Goal: Obtain resource: Download file/media

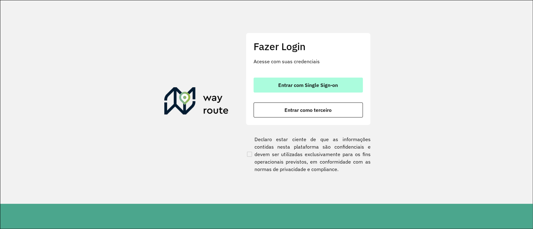
click at [302, 84] on span "Entrar com Single Sign-on" at bounding box center [308, 85] width 60 height 5
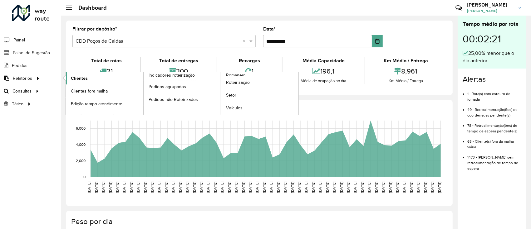
click at [88, 83] on link "Clientes" at bounding box center [104, 78] width 77 height 12
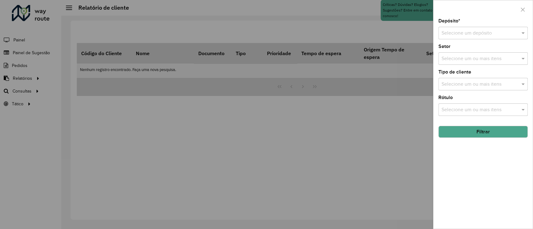
click at [491, 30] on input "text" at bounding box center [476, 33] width 71 height 7
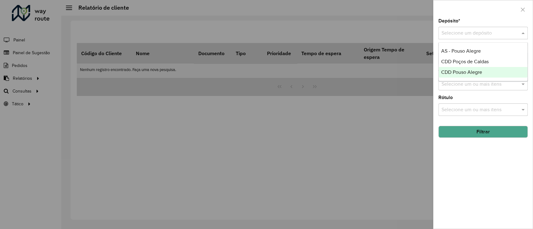
click at [473, 74] on span "CDD Pouso Alegre" at bounding box center [461, 72] width 41 height 5
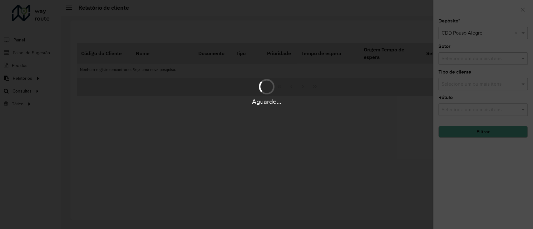
click at [492, 177] on div "Aguarde..." at bounding box center [266, 114] width 533 height 229
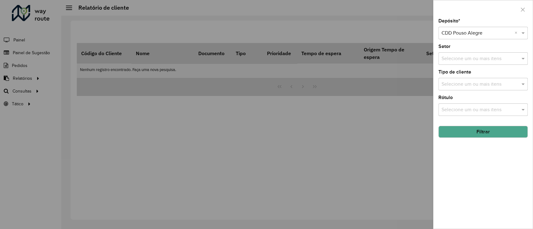
click at [493, 133] on button "Filtrar" at bounding box center [482, 132] width 89 height 12
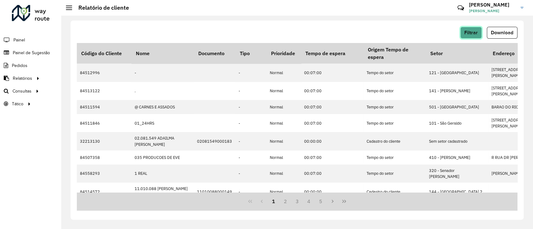
click at [472, 34] on span "Filtrar" at bounding box center [470, 32] width 13 height 5
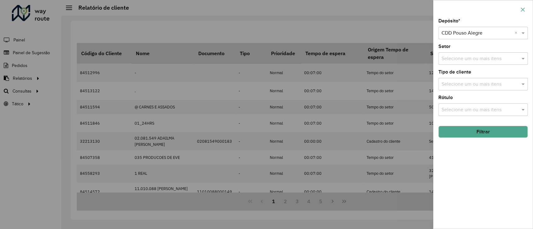
click at [525, 7] on button "button" at bounding box center [522, 10] width 10 height 10
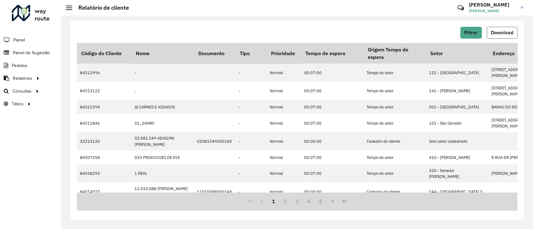
click at [503, 32] on span "Download" at bounding box center [501, 32] width 22 height 5
click at [408, 18] on div "Filtrar Download Código do Cliente Nome Documento Tipo Prioridade Tempo de espe…" at bounding box center [296, 123] width 471 height 214
